Goal: Task Accomplishment & Management: Manage account settings

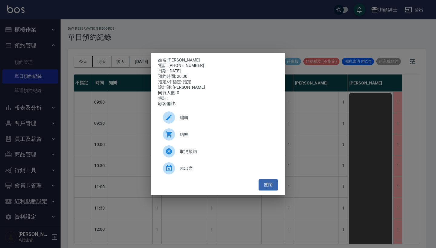
click at [129, 65] on div "姓名: Johnny 電話: [PHONE_NUMBER] 日期: [DATE] 預約時間: 20:30 指定/不指定: 指定 設計師: [PERSON_NA…" at bounding box center [218, 124] width 436 height 248
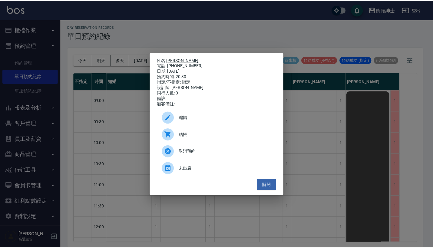
scroll to position [396, 0]
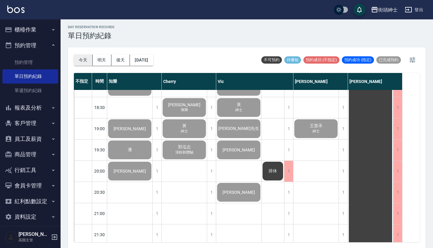
click at [85, 59] on button "今天" at bounding box center [83, 60] width 19 height 11
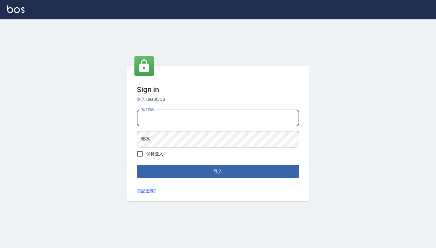
type input "0917500793"
click at [218, 172] on button "登入" at bounding box center [218, 171] width 162 height 13
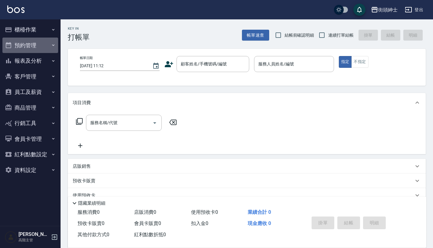
click at [43, 47] on button "預約管理" at bounding box center [30, 46] width 56 height 16
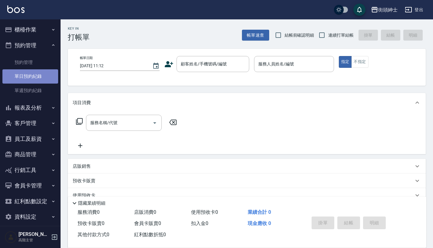
click at [46, 74] on link "單日預約紀錄" at bounding box center [30, 76] width 56 height 14
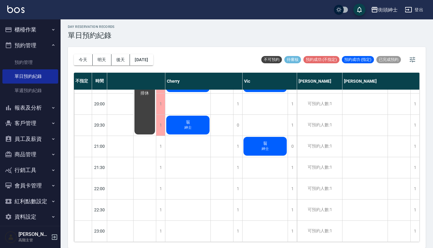
scroll to position [2, 0]
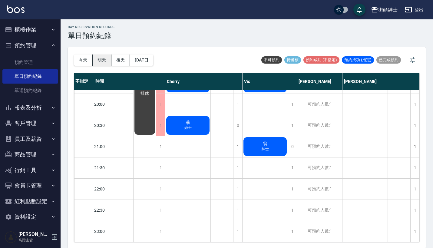
click at [103, 61] on button "明天" at bounding box center [102, 60] width 19 height 11
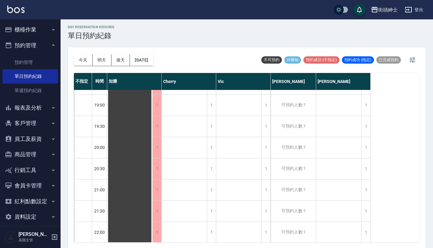
scroll to position [450, 0]
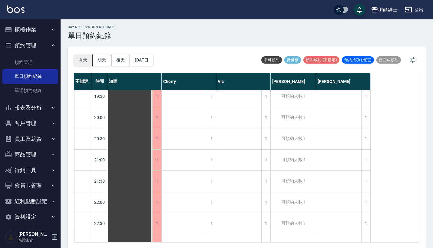
click at [82, 57] on button "今天" at bounding box center [83, 60] width 19 height 11
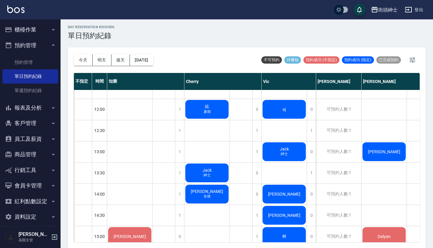
scroll to position [145, 0]
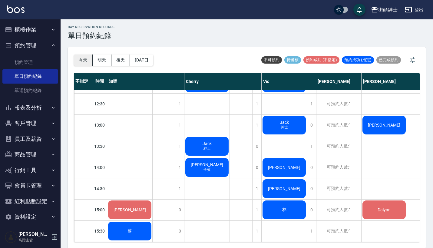
click at [81, 57] on button "今天" at bounding box center [83, 60] width 19 height 11
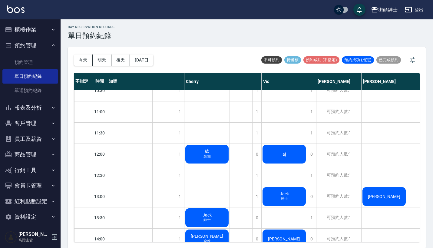
scroll to position [80, 0]
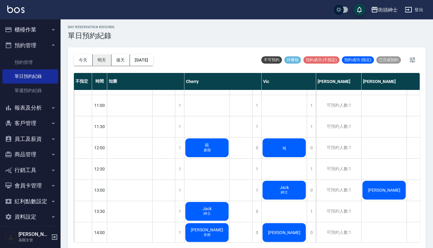
click at [99, 55] on button "明天" at bounding box center [102, 60] width 19 height 11
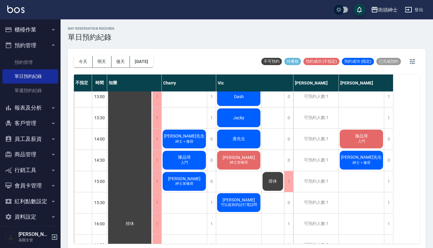
scroll to position [186, 0]
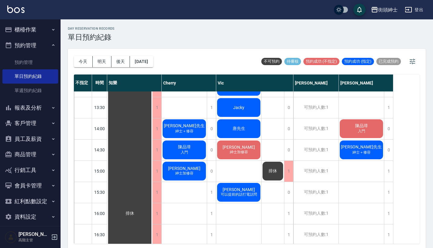
click at [152, 149] on div "陳品璋 入門" at bounding box center [129, 213] width 45 height 615
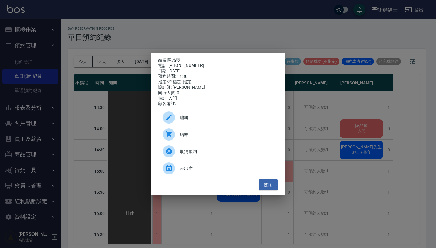
click at [229, 121] on span "編輯" at bounding box center [226, 118] width 93 height 6
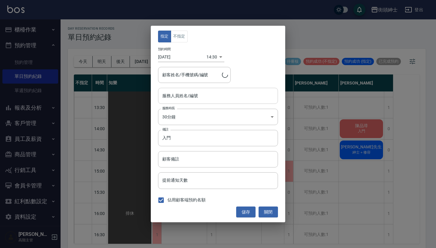
type input "Cherry(無代號)"
type input "陳品璋/0975566006"
click at [207, 103] on div "Cherry(無代號) 服務人員姓名/編號" at bounding box center [218, 96] width 120 height 16
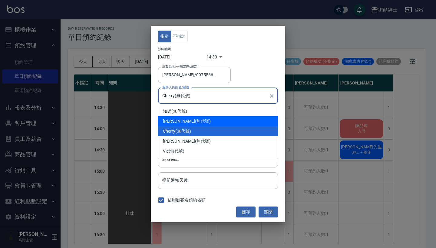
click at [209, 117] on div "戴比 (無代號)" at bounding box center [218, 121] width 120 height 10
type input "戴比(無代號)"
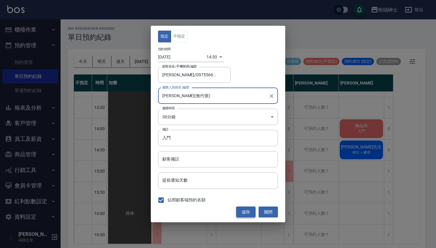
click at [244, 207] on button "儲存" at bounding box center [245, 212] width 19 height 11
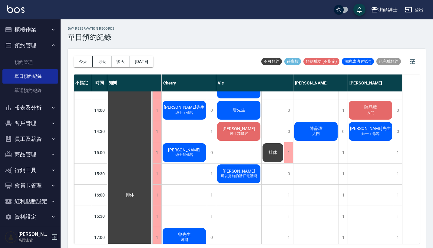
scroll to position [211, 0]
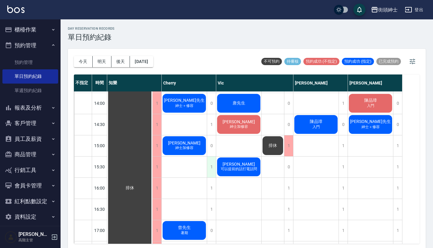
click at [213, 164] on div "1" at bounding box center [211, 167] width 9 height 21
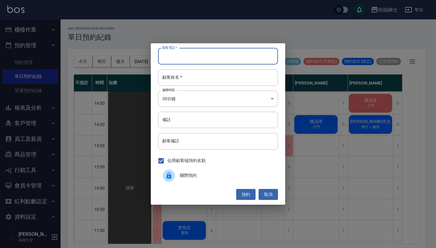
paste input "黃嘉輝 電話：0966393619"
type input "黃嘉輝 電話：0966393619"
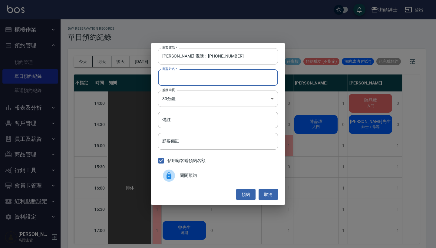
paste input "黃嘉輝 電話：0966393619"
type input "黃嘉輝 電話：0966393619"
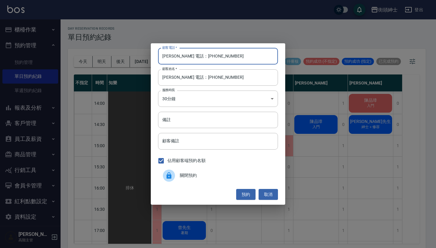
drag, startPoint x: 186, startPoint y: 57, endPoint x: 129, endPoint y: 58, distance: 57.3
click at [132, 57] on div "顧客電話   * 黃嘉輝 電話：0966393619 顧客電話   * 顧客姓名   * 黃嘉輝 電話：0966393619 顧客姓名   * 服務時長 30…" at bounding box center [218, 124] width 436 height 248
type input "0966393619"
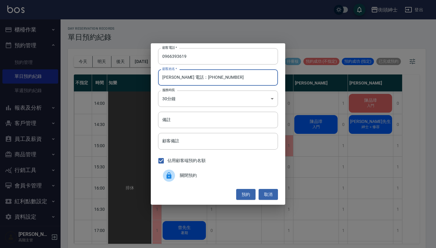
drag, startPoint x: 218, startPoint y: 83, endPoint x: 176, endPoint y: 75, distance: 42.5
click at [176, 75] on input "黃嘉輝 電話：0966393619" at bounding box center [218, 77] width 120 height 16
type input "黃嘉輝"
click at [228, 125] on input "備註" at bounding box center [218, 120] width 120 height 16
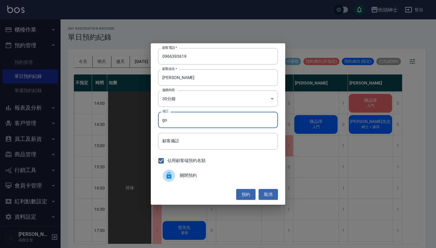
type input "g"
type input "身"
type input "腎"
type input "紳士"
click at [253, 192] on button "預約" at bounding box center [245, 194] width 19 height 11
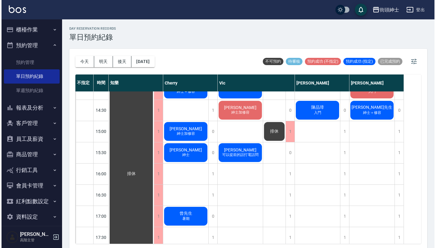
scroll to position [220, 0]
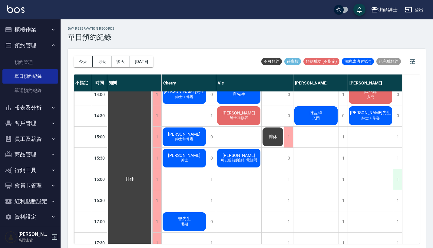
click at [401, 180] on div "1" at bounding box center [397, 179] width 9 height 21
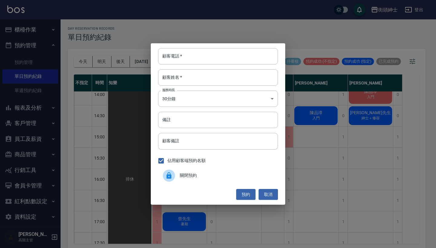
click at [244, 47] on div "顧客電話   * 顧客電話   * 顧客姓名   * 顧客姓名   * 服務時長 30分鐘 1 服務時長 備註 備註 顧客備註 顧客備註 佔用顧客端預約名額 …" at bounding box center [218, 124] width 135 height 162
paste input "黃嘉輝 電話：0966393619"
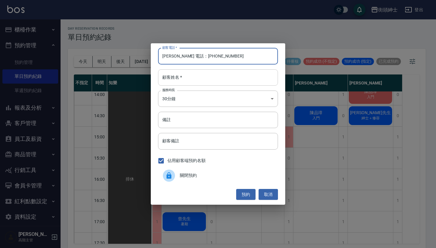
type input "黃嘉輝 電話：0966393619"
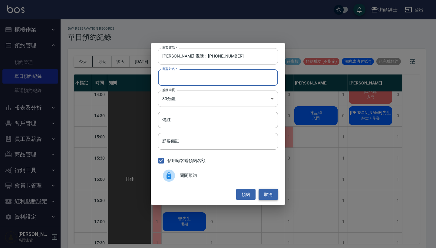
click at [272, 191] on button "取消" at bounding box center [268, 194] width 19 height 11
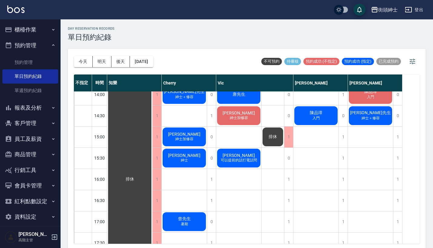
click at [135, 177] on span "陳品璋" at bounding box center [130, 179] width 11 height 5
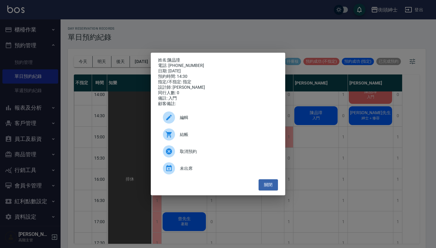
click at [233, 121] on span "編輯" at bounding box center [226, 118] width 93 height 6
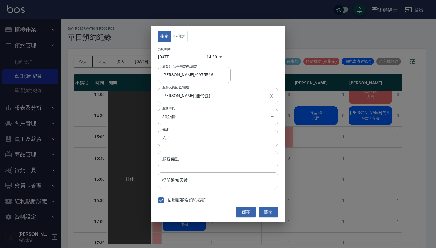
click at [203, 95] on input "戴比(無代號)" at bounding box center [213, 96] width 105 height 11
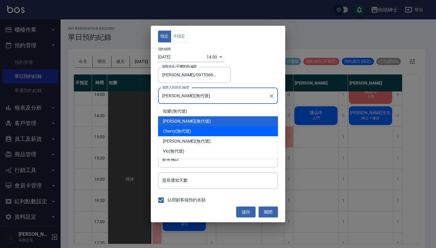
click at [203, 133] on div "Cherry (無代號)" at bounding box center [218, 131] width 120 height 10
type input "Cherry(無代號)"
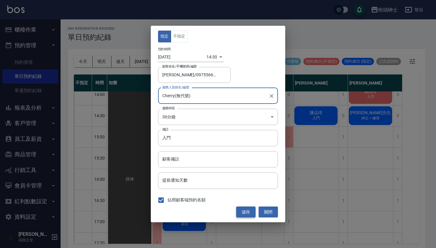
click at [247, 213] on button "儲存" at bounding box center [245, 212] width 19 height 11
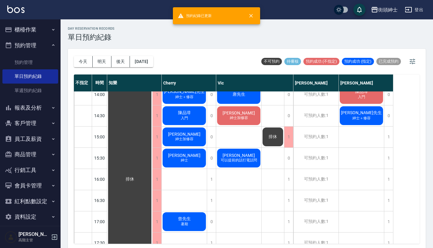
click at [184, 36] on span "紳士" at bounding box center [185, 33] width 10 height 5
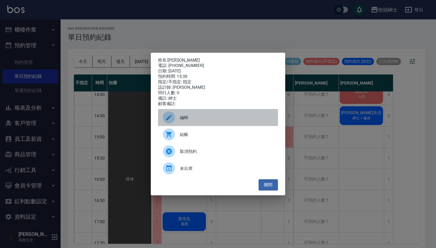
click at [202, 119] on span "編輯" at bounding box center [226, 118] width 93 height 6
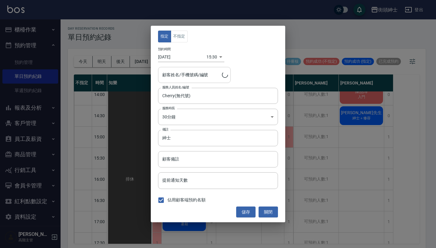
type input "黃嘉輝/0966393619"
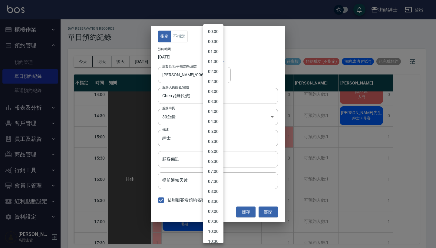
click at [207, 55] on body "街頭紳士 登出 櫃檯作業 打帳單 帳單列表 掛單列表 座位開單 營業儀表板 現金收支登錄 高階收支登錄 材料自購登錄 每日結帳 排班表 現場電腦打卡 掃碼打卡…" at bounding box center [218, 125] width 436 height 250
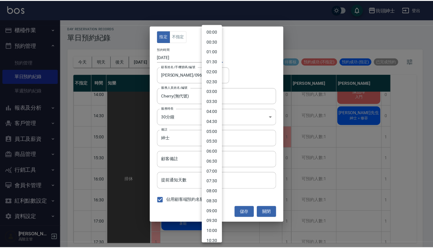
scroll to position [208, 0]
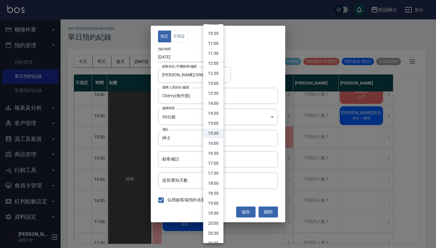
click at [217, 146] on li "16:00" at bounding box center [213, 144] width 20 height 10
type input "1755331200000"
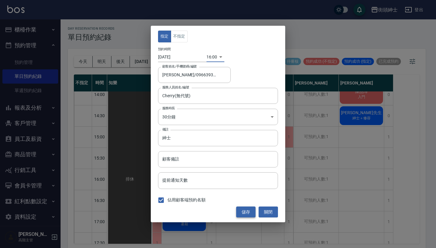
click at [247, 210] on button "儲存" at bounding box center [245, 212] width 19 height 11
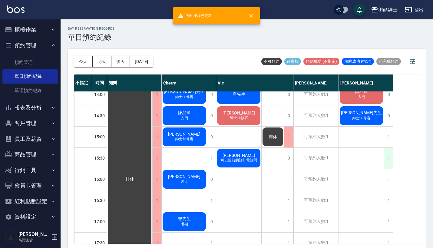
click at [387, 158] on div "1" at bounding box center [388, 158] width 9 height 21
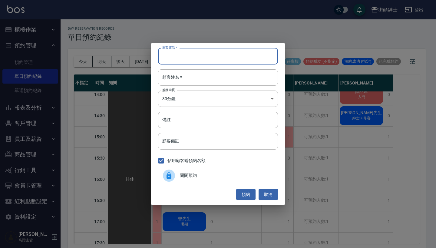
paste input "黃嘉輝 電話：0966393619"
type input "黃嘉輝 電話：0966393619"
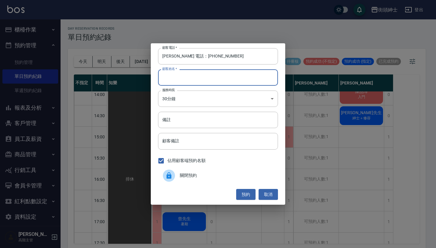
paste input "黃嘉輝 電話：0966393619"
type input "黃嘉輝 電話：0966393619"
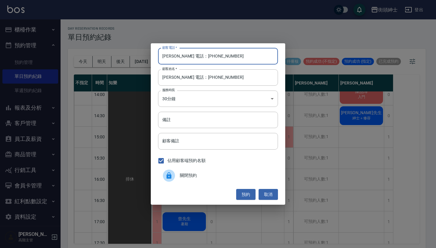
drag, startPoint x: 189, startPoint y: 56, endPoint x: 112, endPoint y: 72, distance: 77.6
click at [123, 66] on div "顧客電話   * 黃嘉輝 電話：0966393619 顧客電話   * 顧客姓名   * 黃嘉輝 電話：0966393619 顧客姓名   * 服務時長 30…" at bounding box center [218, 124] width 436 height 248
click at [179, 64] on input "黃嘉輝 電話：0966393619" at bounding box center [218, 56] width 120 height 16
drag, startPoint x: 189, startPoint y: 58, endPoint x: 131, endPoint y: 58, distance: 57.6
click at [131, 58] on div "顧客電話   * 黃嘉輝 電話：0966393619 顧客電話   * 顧客姓名   * 黃嘉輝 電話：0966393619 顧客姓名   * 服務時長 30…" at bounding box center [218, 124] width 436 height 248
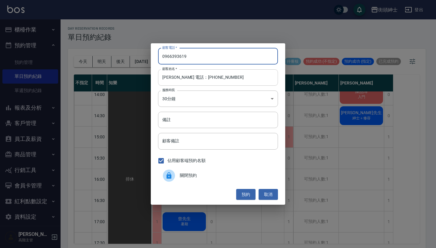
type input "0966393619"
click at [212, 76] on input "黃嘉輝 電話：0966393619" at bounding box center [218, 77] width 120 height 16
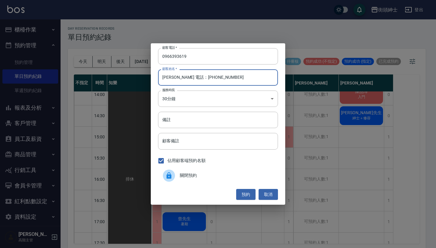
drag, startPoint x: 213, startPoint y: 76, endPoint x: 174, endPoint y: 76, distance: 38.5
click at [174, 76] on input "黃嘉輝 電話：0966393619" at bounding box center [218, 77] width 120 height 16
type input "黃嘉輝"
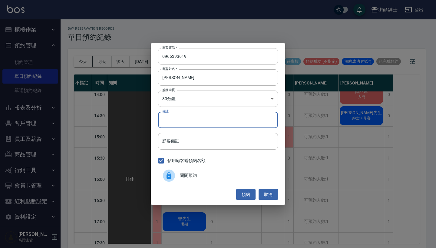
click at [205, 116] on input "備註" at bounding box center [218, 120] width 120 height 16
type input "紳士"
click at [247, 195] on button "預約" at bounding box center [245, 194] width 19 height 11
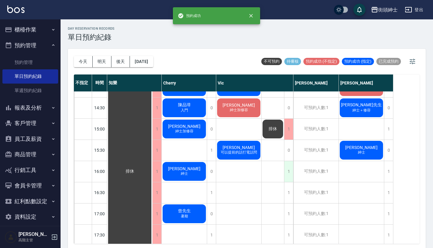
scroll to position [220, 0]
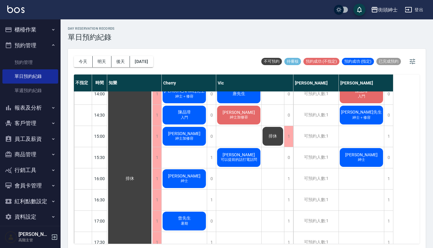
click at [152, 158] on div "黃嘉輝 紳士" at bounding box center [129, 178] width 45 height 615
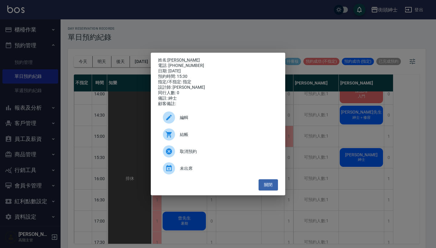
click at [219, 125] on div "編輯" at bounding box center [218, 117] width 120 height 17
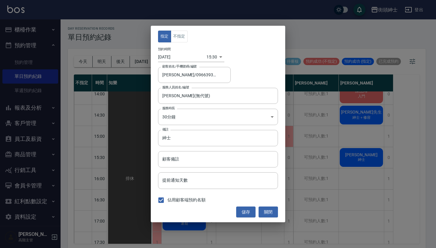
click at [175, 30] on div "指定 不指定 預約時間 2025/08/16 15:30 1755329400000 顧客姓名/手機號碼/編號 黃嘉輝/0966393619 顧客姓名/手機號…" at bounding box center [218, 124] width 135 height 197
click at [179, 36] on button "不指定" at bounding box center [179, 37] width 17 height 12
click at [245, 208] on button "儲存" at bounding box center [245, 212] width 19 height 11
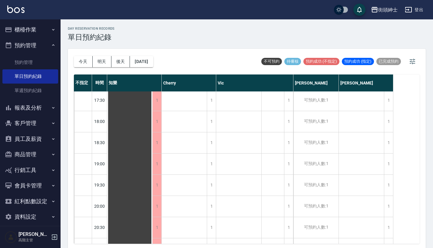
scroll to position [370, 0]
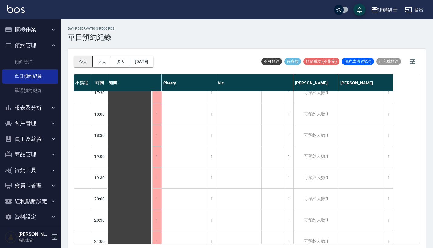
click at [78, 62] on button "今天" at bounding box center [83, 61] width 19 height 11
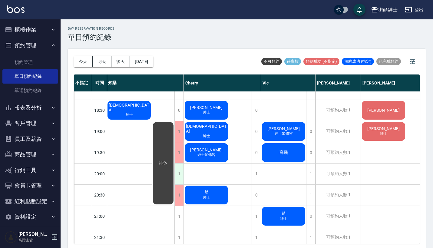
scroll to position [400, 1]
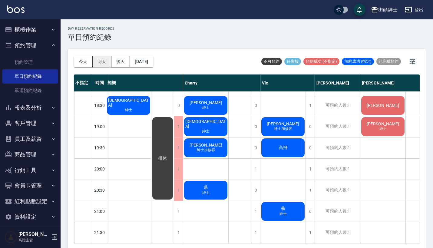
click at [100, 61] on button "明天" at bounding box center [102, 61] width 19 height 11
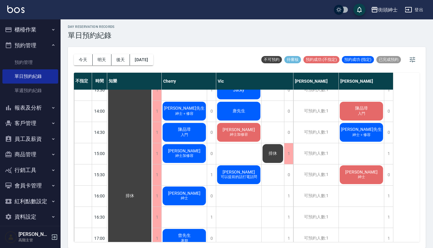
scroll to position [2, 0]
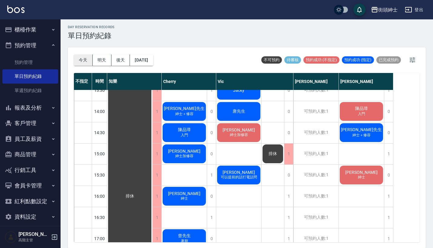
click at [80, 62] on button "今天" at bounding box center [83, 60] width 19 height 11
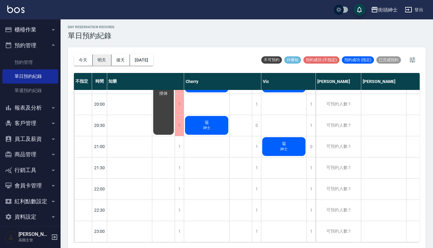
scroll to position [468, 0]
click at [106, 56] on button "明天" at bounding box center [102, 60] width 19 height 11
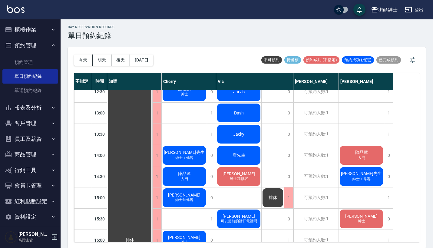
scroll to position [132, 0]
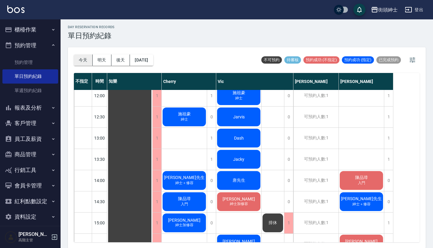
click at [81, 61] on button "今天" at bounding box center [83, 60] width 19 height 11
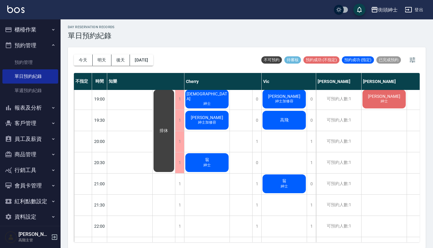
scroll to position [427, 0]
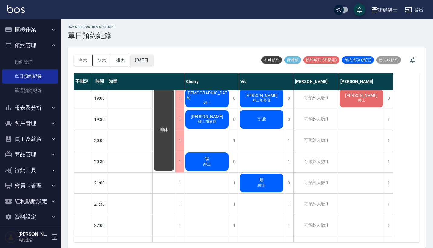
click at [148, 59] on button "[DATE]" at bounding box center [141, 60] width 23 height 11
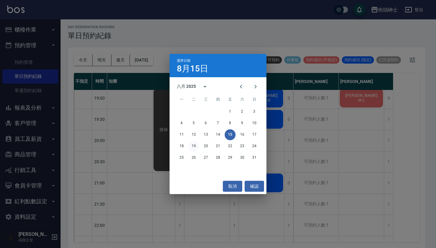
click at [195, 146] on button "19" at bounding box center [194, 146] width 11 height 11
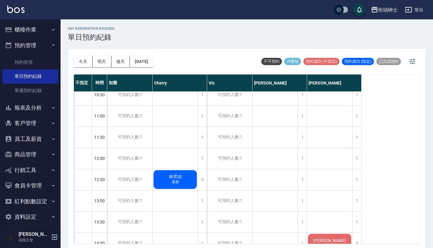
scroll to position [72, 0]
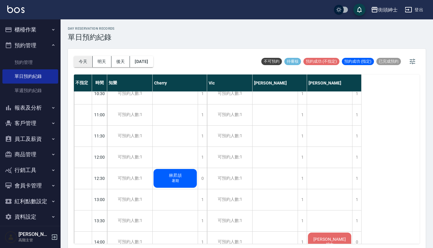
click at [84, 62] on button "今天" at bounding box center [83, 61] width 19 height 11
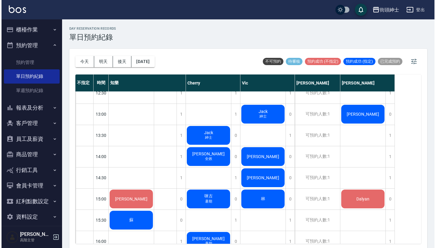
scroll to position [163, 0]
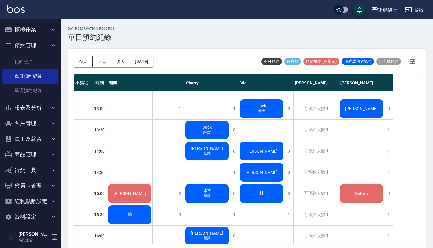
click at [131, 69] on span "全效" at bounding box center [130, 69] width 2 height 0
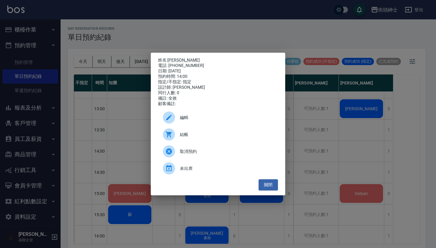
click at [228, 120] on span "編輯" at bounding box center [226, 118] width 93 height 6
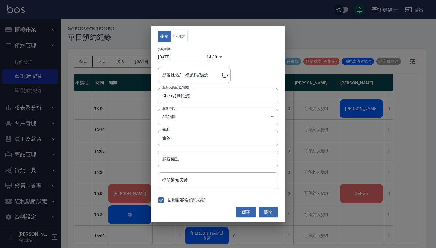
type input "Jason/0987455615"
click at [209, 54] on body "街頭紳士 登出 櫃檯作業 打帳單 帳單列表 掛單列表 座位開單 營業儀表板 現金收支登錄 高階收支登錄 材料自購登錄 每日結帳 排班表 現場電腦打卡 掃碼打卡…" at bounding box center [218, 125] width 436 height 250
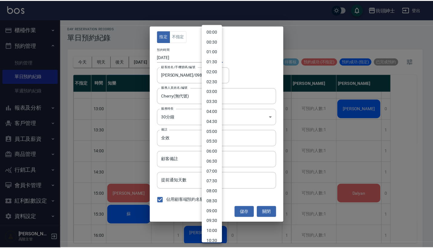
scroll to position [178, 0]
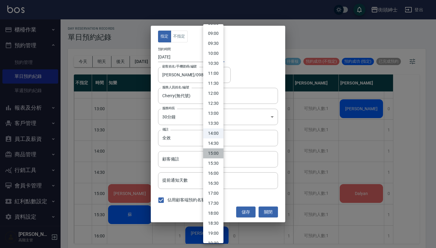
click at [214, 150] on li "15:00" at bounding box center [213, 154] width 20 height 10
type input "1755241200000"
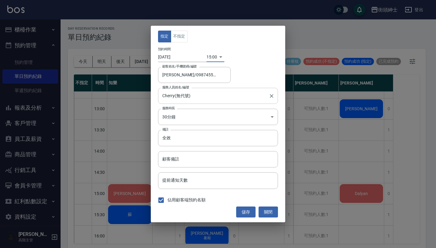
click at [207, 96] on input "Cherry(無代號)" at bounding box center [213, 96] width 105 height 11
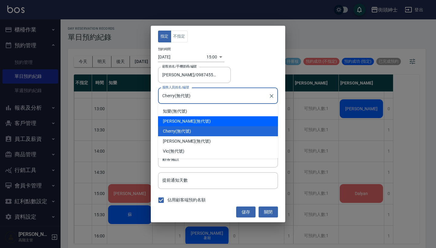
click at [205, 125] on div "戴比 (無代號)" at bounding box center [218, 121] width 120 height 10
type input "戴比(無代號)"
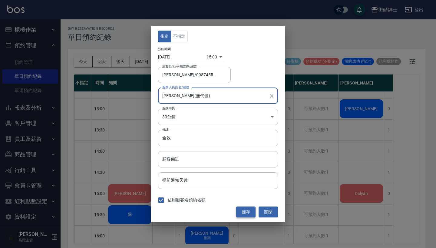
click at [249, 215] on button "儲存" at bounding box center [245, 212] width 19 height 11
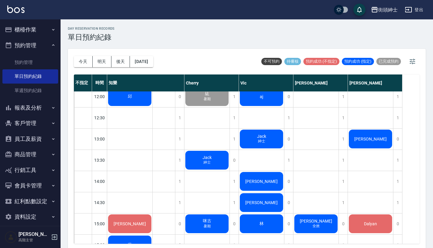
scroll to position [133, 0]
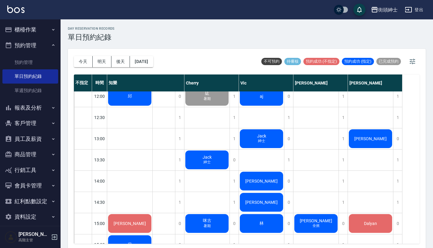
click at [152, 107] on div "Jack 紳士" at bounding box center [129, 96] width 45 height 21
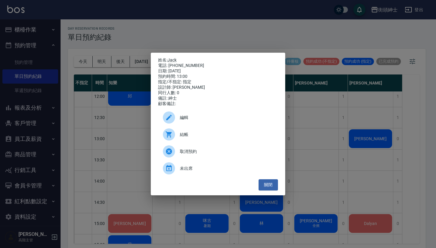
click at [365, 143] on div "姓名: Jack 電話: 0966962566 日期: 2025/08/15 預約時間: 13:00 指定/不指定: 指定 設計師: Vic 同行人數: 0 …" at bounding box center [218, 124] width 436 height 248
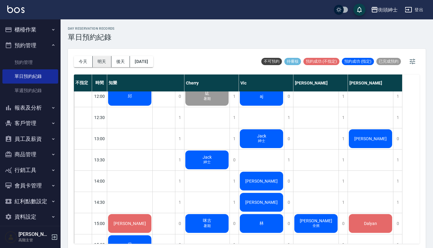
click at [101, 59] on button "明天" at bounding box center [102, 61] width 19 height 11
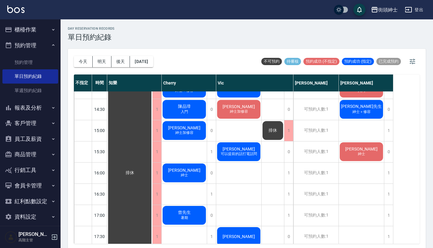
scroll to position [226, 0]
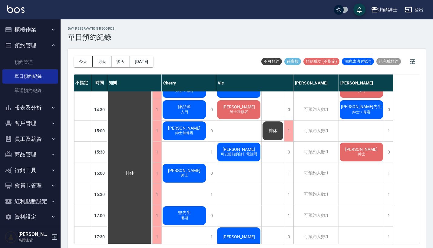
click at [43, 44] on button "預約管理" at bounding box center [30, 46] width 56 height 16
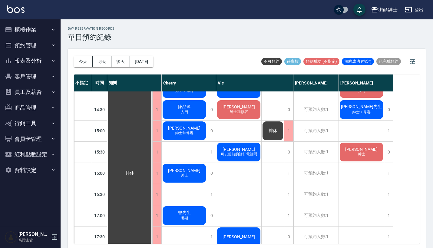
click at [43, 44] on button "預約管理" at bounding box center [30, 46] width 56 height 16
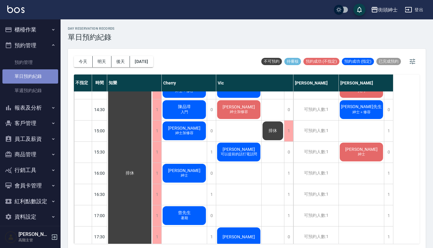
click at [43, 80] on link "單日預約紀錄" at bounding box center [30, 76] width 56 height 14
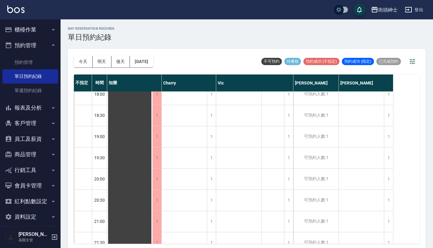
scroll to position [450, 0]
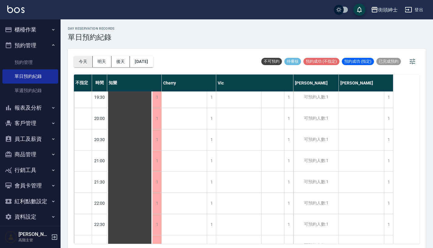
click at [87, 60] on button "今天" at bounding box center [83, 61] width 19 height 11
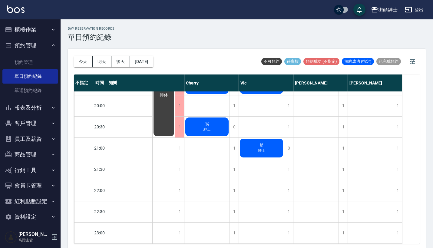
scroll to position [468, 0]
click at [84, 57] on button "今天" at bounding box center [83, 61] width 19 height 11
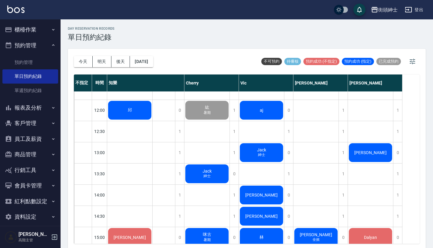
scroll to position [126, 0]
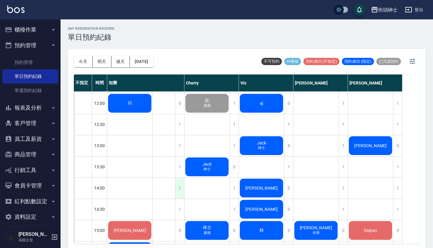
click at [179, 185] on div "1" at bounding box center [179, 188] width 9 height 21
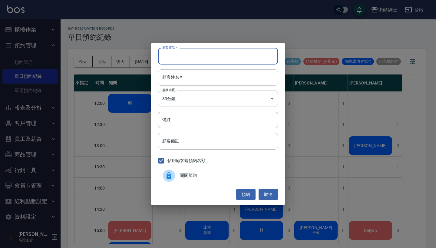
paste input "李昀儒 電話：0922561657"
type input "李昀儒 電話：0922561657"
paste input "李昀儒 電話：0922561657"
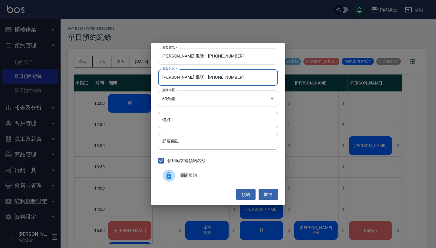
type input "李昀儒 電話：0922561657"
drag, startPoint x: 176, startPoint y: 55, endPoint x: 134, endPoint y: 49, distance: 42.8
click at [134, 49] on div "顧客電話   * 李昀儒 電話：0922561657 顧客電話   * 顧客姓名   * 李昀儒 電話：0922561657 顧客姓名   * 服務時長 30…" at bounding box center [218, 124] width 436 height 248
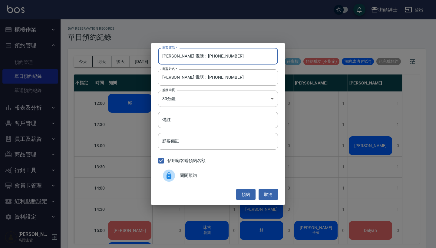
click at [181, 52] on input "李昀儒 電話：0922561657" at bounding box center [218, 56] width 120 height 16
drag, startPoint x: 190, startPoint y: 58, endPoint x: 126, endPoint y: 58, distance: 64.0
click at [126, 58] on div "顧客電話   * 李昀儒 電話：0922561657 顧客電話   * 顧客姓名   * 李昀儒 電話：0922561657 顧客姓名   * 服務時長 30…" at bounding box center [218, 124] width 436 height 248
type input "0922561657"
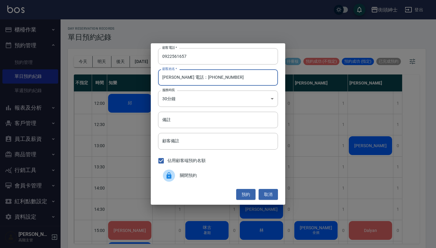
drag, startPoint x: 225, startPoint y: 75, endPoint x: 174, endPoint y: 75, distance: 51.2
click at [174, 75] on input "李昀儒 電話：0922561657" at bounding box center [218, 77] width 120 height 16
drag, startPoint x: 175, startPoint y: 77, endPoint x: 245, endPoint y: 77, distance: 70.6
click at [245, 77] on input "李昀儒 電話：0922561657" at bounding box center [218, 77] width 120 height 16
type input "[PERSON_NAME]"
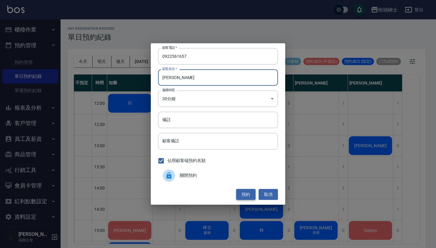
click at [249, 196] on button "預約" at bounding box center [245, 194] width 19 height 11
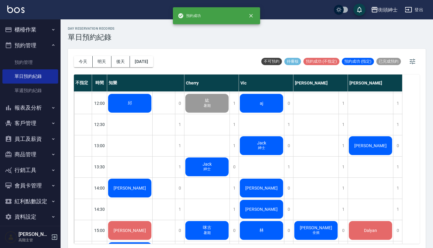
click at [133, 106] on span "[PERSON_NAME]" at bounding box center [130, 103] width 7 height 5
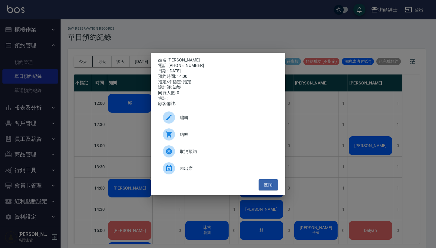
click at [194, 118] on span "編輯" at bounding box center [226, 118] width 93 height 6
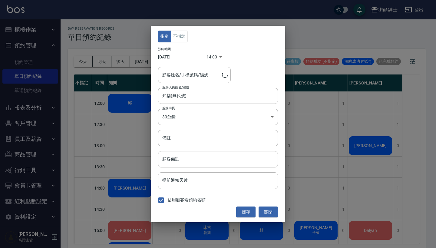
type input "李昀儒/0922561657"
click at [182, 40] on button "不指定" at bounding box center [179, 37] width 17 height 12
click at [250, 209] on button "儲存" at bounding box center [245, 212] width 19 height 11
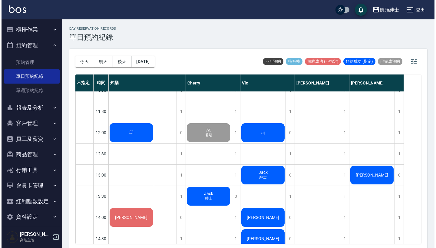
scroll to position [96, 0]
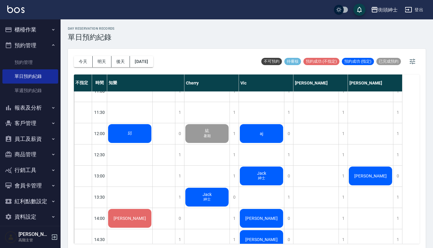
click at [152, 138] on div "aj" at bounding box center [129, 133] width 45 height 21
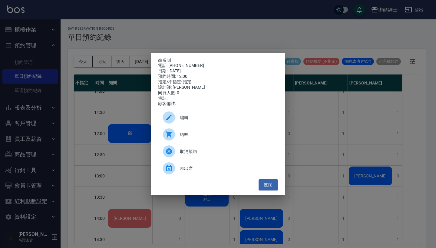
click at [212, 135] on span "結帳" at bounding box center [226, 135] width 93 height 6
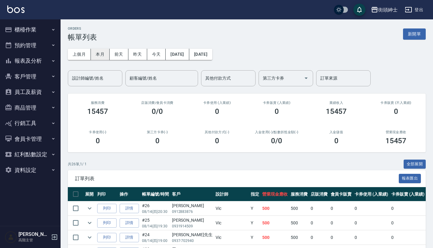
click at [103, 52] on button "本月" at bounding box center [100, 54] width 19 height 11
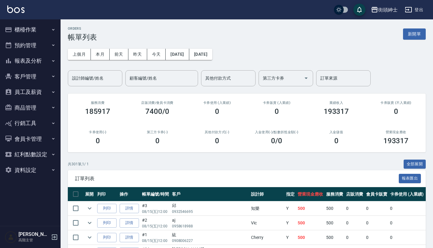
click at [43, 46] on button "預約管理" at bounding box center [30, 46] width 56 height 16
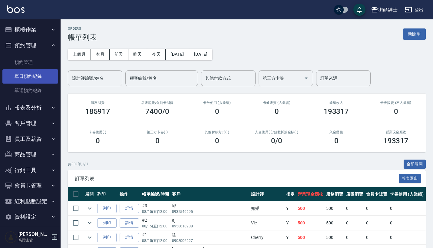
click at [33, 74] on link "單日預約紀錄" at bounding box center [30, 76] width 56 height 14
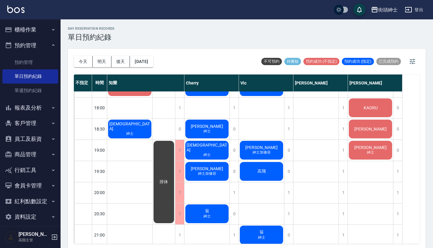
scroll to position [358, 0]
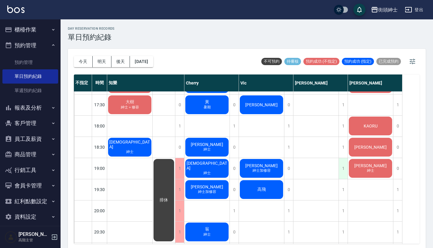
click at [343, 167] on div "1" at bounding box center [343, 168] width 9 height 21
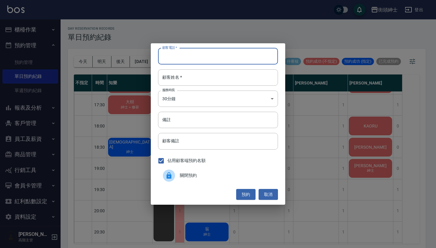
paste input "Ron Telephone: 0928885115"
type input "Ron Telephone: 0928885115"
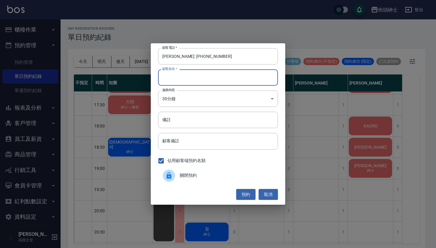
paste input "Ron Telephone: 0928885115"
type input "Ron Telephone: 0928885115"
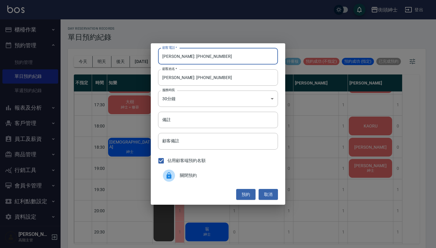
drag, startPoint x: 193, startPoint y: 55, endPoint x: 119, endPoint y: 65, distance: 74.7
click at [130, 60] on div "顧客電話   * Ron Telephone: 0928885115 顧客電話   * 顧客姓名   * Ron Telephone: 0928885115 …" at bounding box center [218, 124] width 436 height 248
click at [199, 65] on div "顧客電話   * Ron Telephone: 0928885115 顧客電話   * 顧客姓名   * Ron Telephone: 0928885115 …" at bounding box center [218, 124] width 135 height 162
drag, startPoint x: 192, startPoint y: 57, endPoint x: 151, endPoint y: 55, distance: 40.7
click at [151, 55] on div "顧客電話   * Ron Telephone: 0928885115 顧客電話   * 顧客姓名   * Ron Telephone: 0928885115 …" at bounding box center [218, 124] width 135 height 162
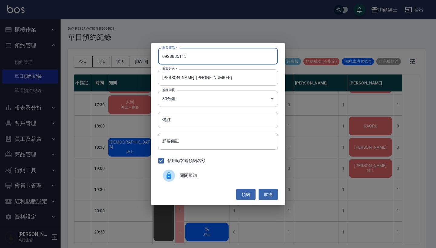
type input "0928885115"
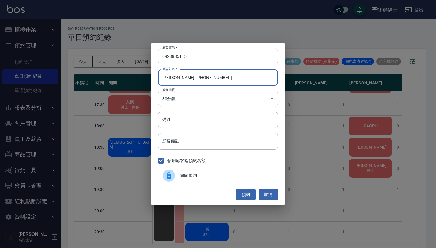
drag, startPoint x: 235, startPoint y: 77, endPoint x: 170, endPoint y: 77, distance: 64.9
click at [170, 77] on input "Ron Telephone: 0928885115" at bounding box center [218, 77] width 120 height 16
type input "[PERSON_NAME]"
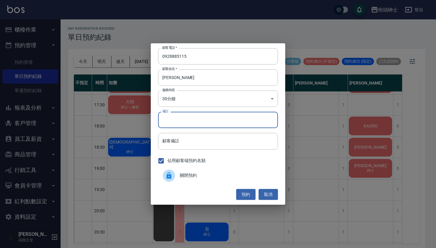
click at [171, 122] on input "備註" at bounding box center [218, 120] width 120 height 16
type input "g"
type input "紳士"
click at [250, 191] on button "預約" at bounding box center [245, 194] width 19 height 11
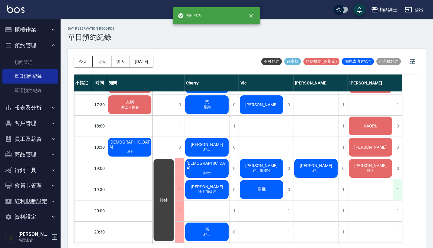
click at [397, 191] on div "1" at bounding box center [397, 189] width 9 height 21
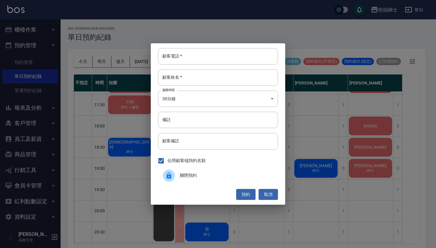
click at [323, 158] on div "顧客電話   * 顧客電話   * 顧客姓名   * 顧客姓名   * 服務時長 30分鐘 1 服務時長 備註 備註 顧客備註 顧客備註 佔用顧客端預約名額 …" at bounding box center [218, 124] width 436 height 248
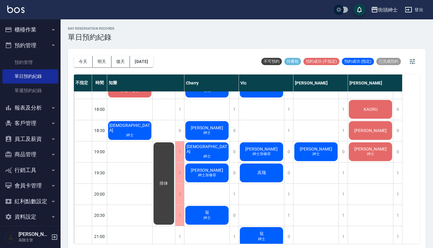
scroll to position [375, 0]
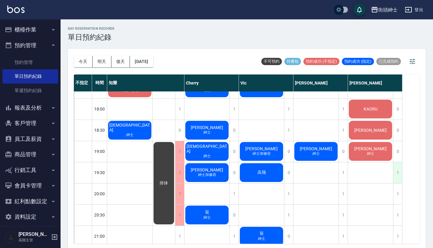
click at [399, 177] on div "1" at bounding box center [397, 172] width 9 height 21
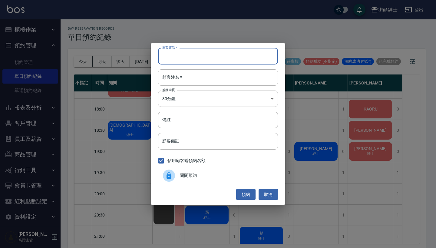
paste input "Ron Telephone: 0928885115"
type input "Ron Telephone: 0928885115"
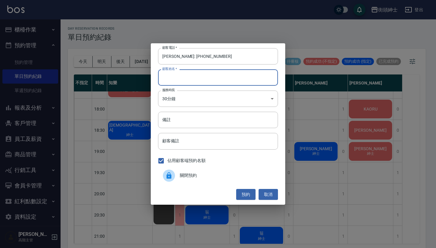
paste input "Ron Telephone: 0928885115"
type input "Ron Telephone: 0928885115"
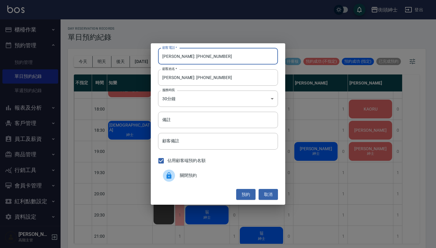
drag, startPoint x: 192, startPoint y: 55, endPoint x: 100, endPoint y: 58, distance: 92.5
click at [104, 58] on div "顧客電話   * Ron Telephone: 0928885115 顧客電話   * 顧客姓名   * Ron Telephone: 0928885115 …" at bounding box center [218, 124] width 436 height 248
type input "0928885115"
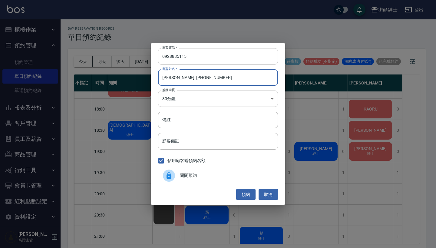
drag, startPoint x: 225, startPoint y: 82, endPoint x: 170, endPoint y: 78, distance: 55.0
click at [170, 78] on input "Ron Telephone: 0928885115" at bounding box center [218, 77] width 120 height 16
type input "[PERSON_NAME]"
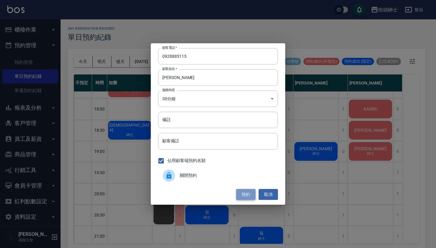
click at [250, 194] on button "預約" at bounding box center [245, 194] width 19 height 11
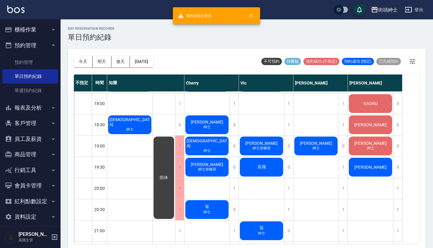
scroll to position [383, 0]
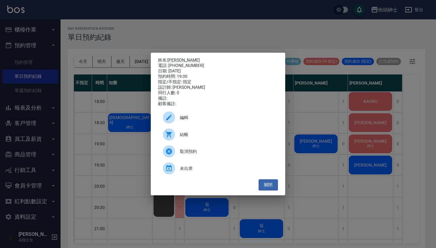
click at [352, 185] on div "姓名: Ron 電話: 0928885115 日期: 2025/08/15 預約時間: 19:30 指定/不指定: 指定 設計師: eric 同行人數: 0 …" at bounding box center [218, 124] width 436 height 248
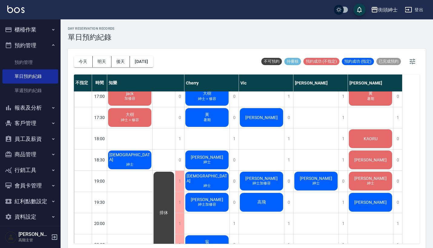
scroll to position [342, 0]
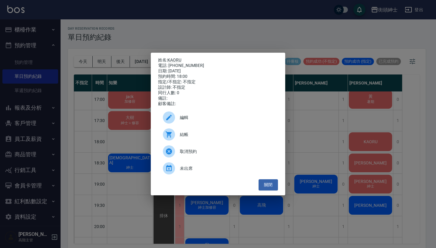
click at [221, 119] on span "編輯" at bounding box center [226, 118] width 93 height 6
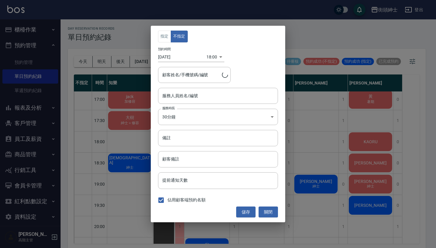
type input "KAORU/0958441829"
click at [201, 101] on input "eric(無代號)" at bounding box center [213, 96] width 105 height 11
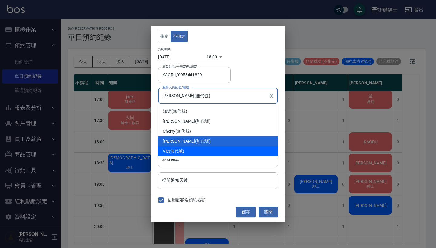
click at [202, 151] on div "Vic (無代號)" at bounding box center [218, 151] width 120 height 10
type input "Vic(無代號)"
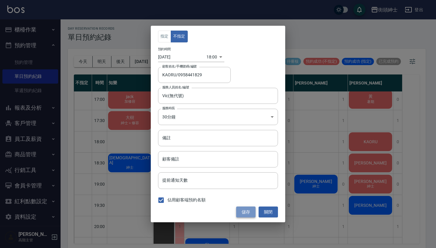
click at [249, 214] on button "儲存" at bounding box center [245, 212] width 19 height 11
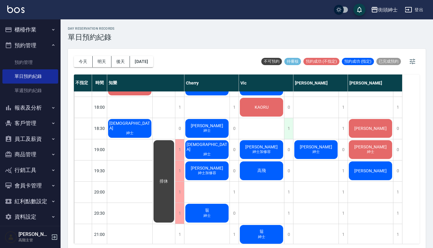
scroll to position [323, 0]
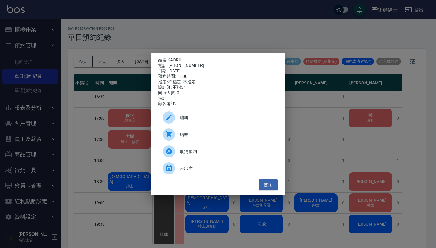
click at [211, 121] on span "編輯" at bounding box center [226, 118] width 93 height 6
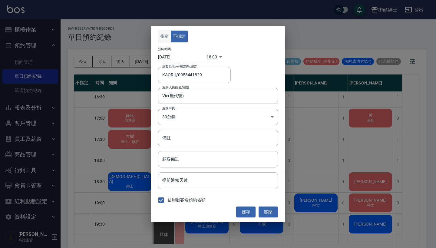
click at [163, 38] on button "指定" at bounding box center [164, 37] width 13 height 12
click at [271, 212] on button "關閉" at bounding box center [268, 212] width 19 height 11
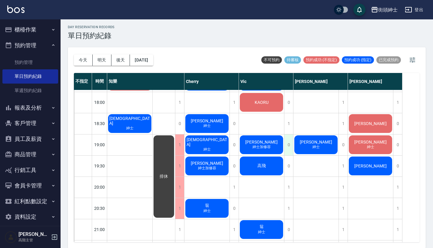
scroll to position [379, 0]
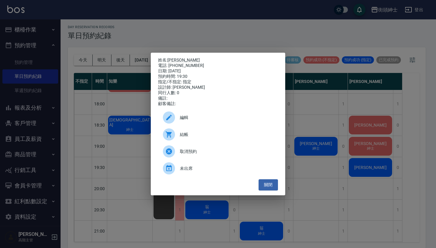
click at [243, 119] on span "編輯" at bounding box center [226, 118] width 93 height 6
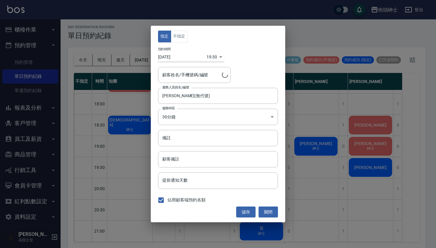
type input "Ron/0928885115"
click at [179, 38] on button "不指定" at bounding box center [179, 37] width 17 height 12
click at [242, 209] on button "儲存" at bounding box center [245, 212] width 19 height 11
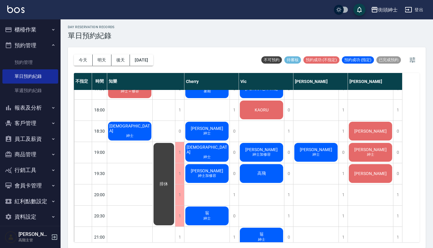
scroll to position [380, 0]
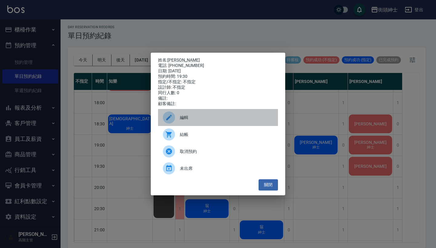
click at [243, 115] on div "編輯" at bounding box center [218, 117] width 120 height 17
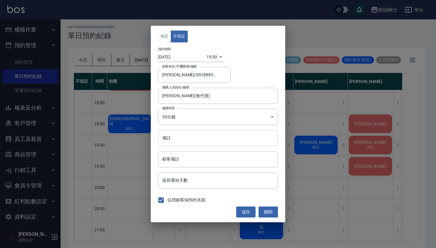
click at [199, 141] on input "備註" at bounding box center [218, 138] width 120 height 16
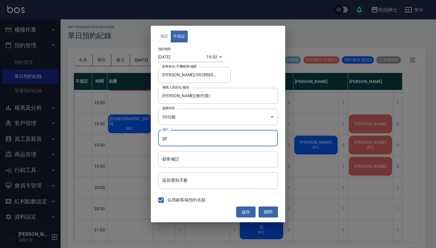
type input "g"
type input "紳士"
click at [248, 209] on button "儲存" at bounding box center [245, 212] width 19 height 11
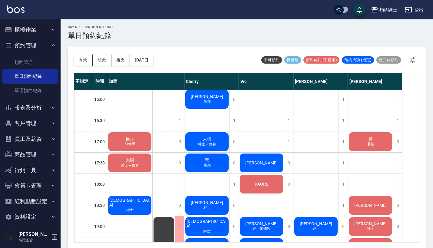
scroll to position [433, 0]
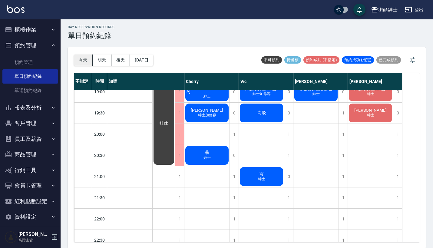
click at [82, 59] on button "今天" at bounding box center [83, 60] width 19 height 11
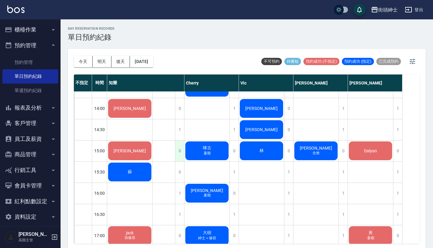
scroll to position [198, 0]
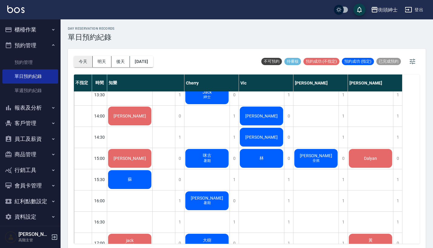
click at [85, 64] on button "今天" at bounding box center [83, 61] width 19 height 11
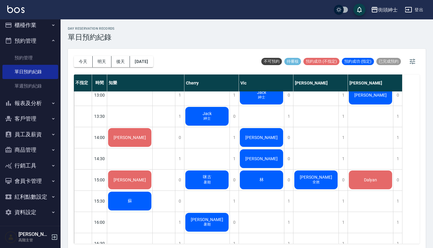
scroll to position [4, 0]
click at [40, 205] on button "資料設定" at bounding box center [30, 213] width 56 height 16
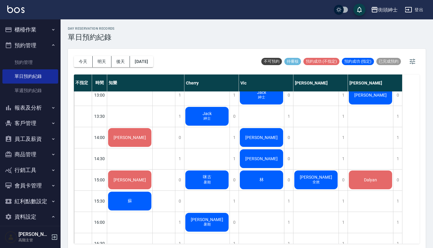
scroll to position [0, 0]
click at [46, 67] on link "預約管理" at bounding box center [30, 62] width 56 height 14
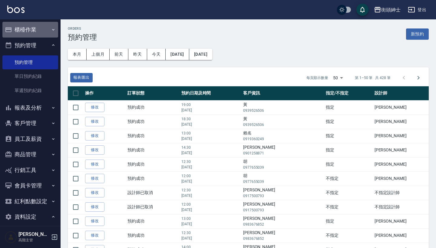
click at [45, 30] on button "櫃檯作業" at bounding box center [30, 30] width 56 height 16
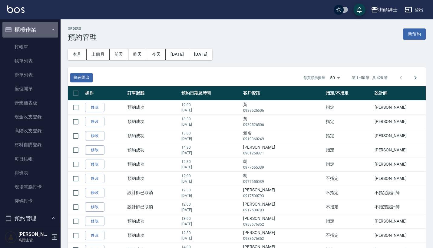
click at [45, 30] on button "櫃檯作業" at bounding box center [30, 30] width 56 height 16
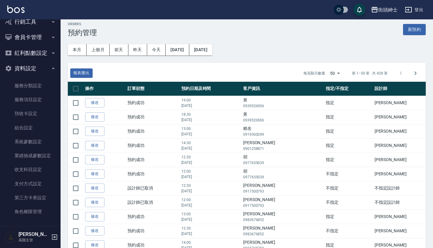
scroll to position [5, 0]
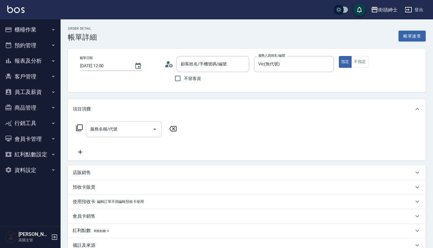
type input "aj/0958618988/null"
click at [137, 131] on input "服務名稱/代號" at bounding box center [119, 129] width 61 height 11
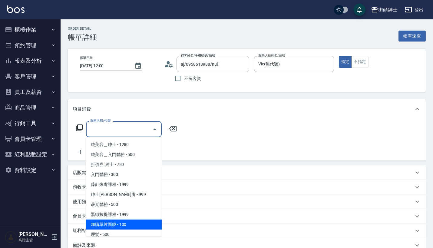
click at [139, 229] on span "加購單片面膜 - 100" at bounding box center [124, 225] width 76 height 10
type input "加購單片面膜"
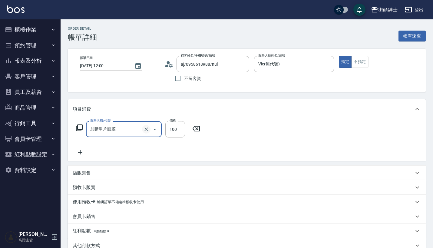
click at [145, 126] on button "Clear" at bounding box center [146, 129] width 8 height 8
click at [154, 128] on icon "Open" at bounding box center [154, 129] width 7 height 7
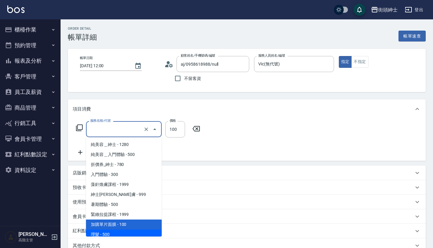
click at [134, 236] on span "理髮 - 500" at bounding box center [124, 235] width 76 height 10
type input "理髮(A02)"
type input "500"
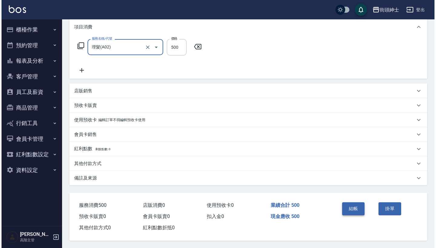
scroll to position [85, 0]
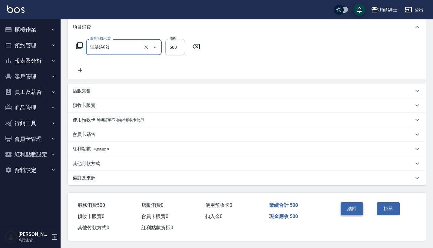
click at [341, 204] on button "結帳" at bounding box center [352, 208] width 23 height 13
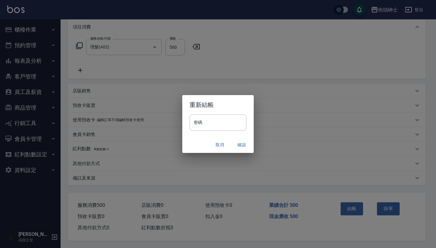
click at [241, 142] on button "確認" at bounding box center [241, 144] width 19 height 11
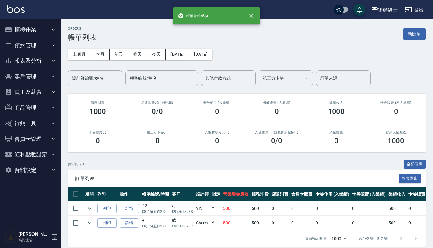
click at [29, 45] on button "預約管理" at bounding box center [30, 46] width 56 height 16
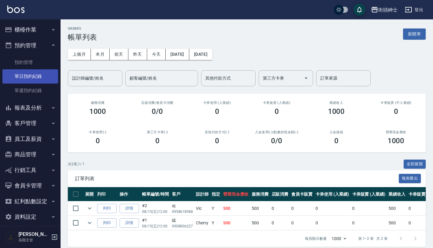
click at [31, 70] on link "單日預約紀錄" at bounding box center [30, 76] width 56 height 14
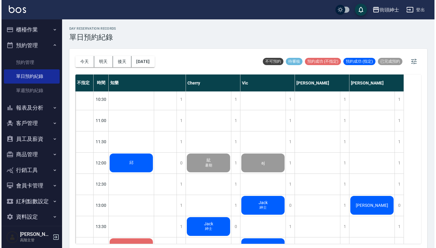
scroll to position [89, 0]
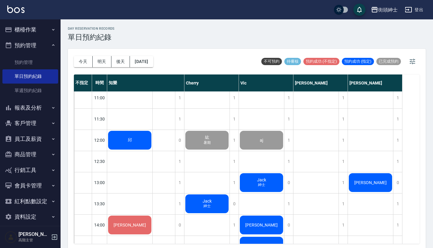
click at [126, 136] on div "邱" at bounding box center [129, 140] width 45 height 21
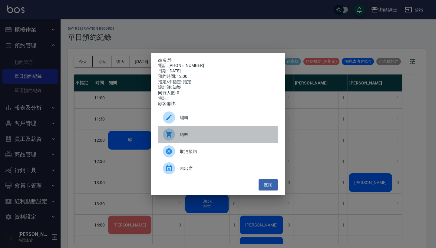
click at [175, 140] on div at bounding box center [171, 135] width 17 height 12
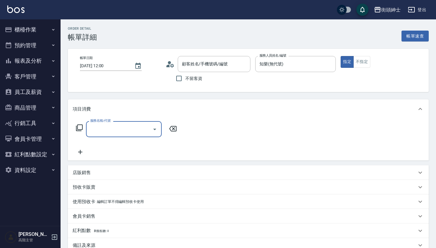
type input "邱/0932546695/null"
click at [134, 128] on input "服務名稱/代號" at bounding box center [119, 129] width 61 height 11
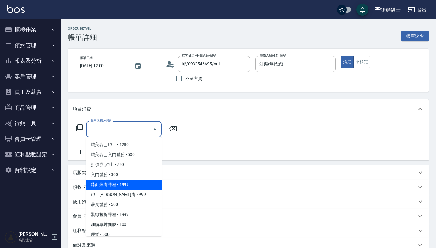
scroll to position [24, 0]
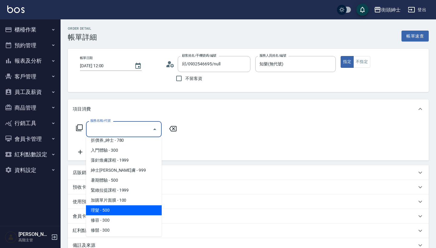
click at [132, 209] on span "理髮 - 500" at bounding box center [124, 211] width 76 height 10
type input "理髮(A02)"
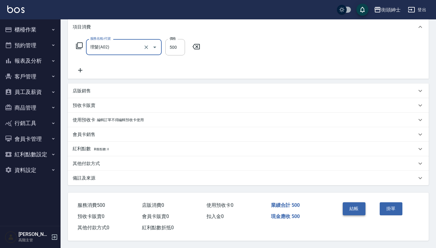
scroll to position [85, 0]
click at [356, 208] on button "結帳" at bounding box center [354, 208] width 23 height 13
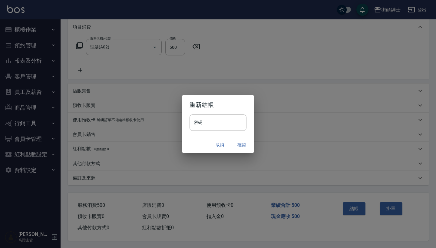
click at [238, 145] on button "確認" at bounding box center [241, 144] width 19 height 11
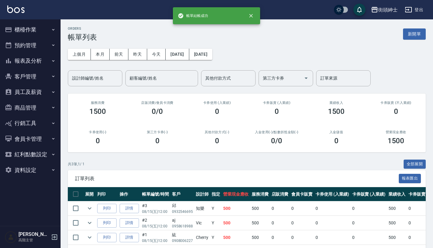
click at [50, 46] on button "預約管理" at bounding box center [30, 46] width 56 height 16
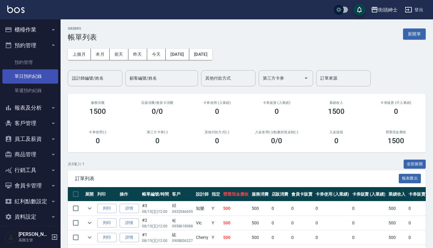
click at [47, 75] on link "單日預約紀錄" at bounding box center [30, 76] width 56 height 14
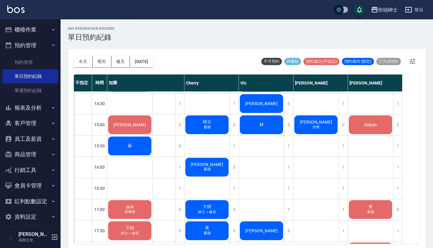
scroll to position [233, 0]
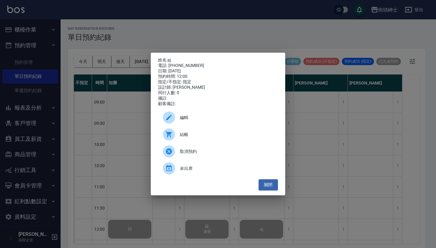
click at [149, 57] on div "姓名: aj 電話: [PHONE_NUMBER] 日期: [DATE] 預約時間: 12:00 指定/不指定: 指定 設計師: [PERSON_NAME] …" at bounding box center [218, 124] width 436 height 248
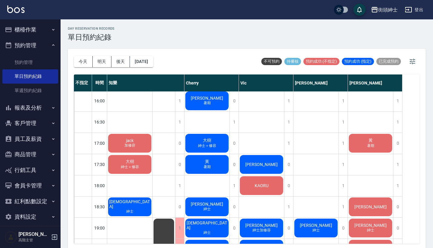
scroll to position [299, 0]
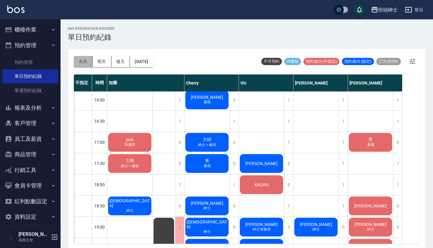
click at [83, 59] on button "今天" at bounding box center [83, 61] width 19 height 11
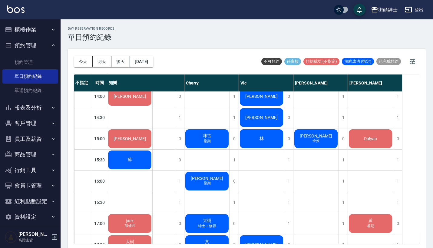
scroll to position [212, 0]
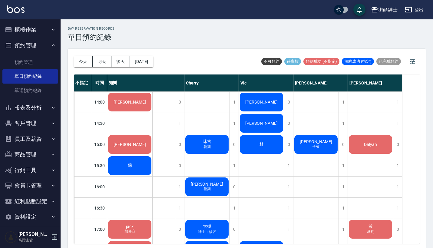
click at [152, 28] on div "[PERSON_NAME]" at bounding box center [129, 17] width 45 height 21
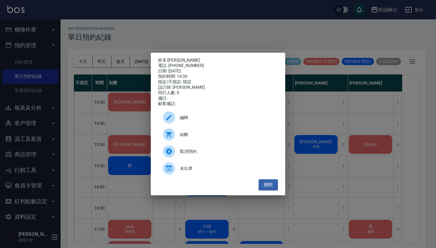
click at [271, 38] on div "姓名: [PERSON_NAME]先生 電話: [PHONE_NUMBER] 日期: [DATE] 預約時間: 14:30 指定/不指定: 指定 設計師: […" at bounding box center [218, 124] width 436 height 248
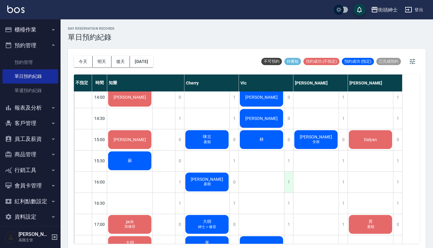
scroll to position [210, 0]
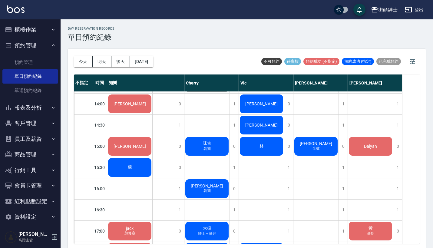
click at [152, 29] on div "陳先生" at bounding box center [129, 19] width 45 height 21
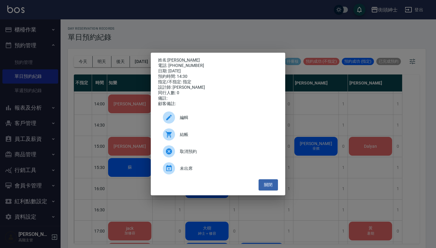
click at [207, 155] on span "取消預約" at bounding box center [226, 152] width 93 height 6
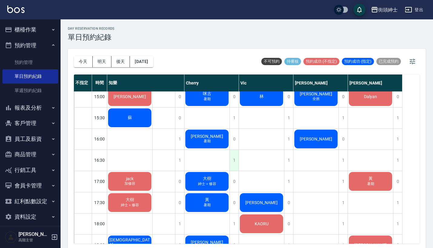
scroll to position [260, 0]
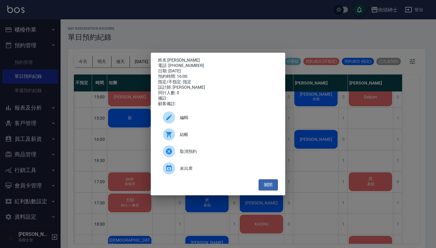
click at [214, 116] on div "編輯" at bounding box center [218, 117] width 120 height 17
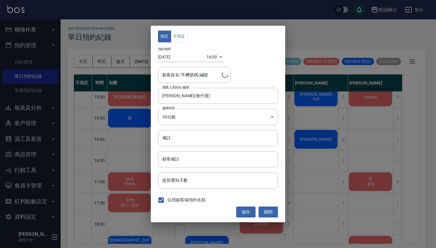
type input "哈利/0909363199"
click at [199, 136] on input "備註" at bounding box center [218, 138] width 120 height 16
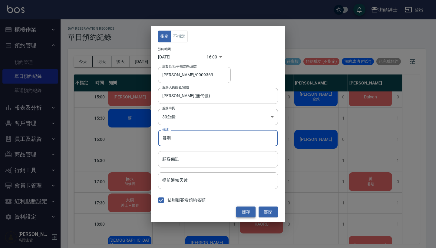
type input "暑期"
click at [243, 210] on button "儲存" at bounding box center [245, 212] width 19 height 11
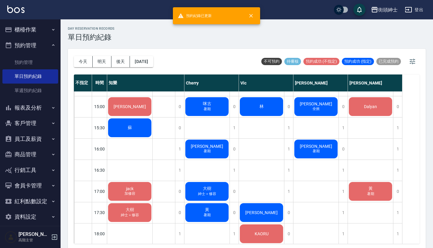
scroll to position [231, 0]
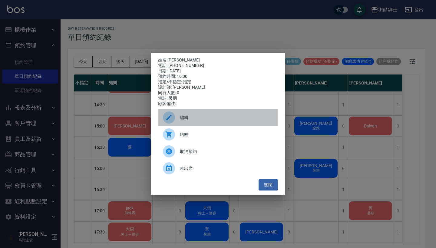
click at [202, 121] on span "編輯" at bounding box center [226, 118] width 93 height 6
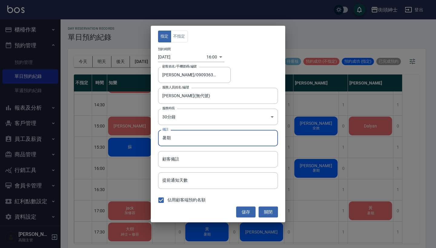
drag, startPoint x: 183, startPoint y: 142, endPoint x: 121, endPoint y: 137, distance: 61.7
click at [124, 138] on div "指定 不指定 預約時間 2025/08/15 16:00 1755244800000 顧客姓名/手機號碼/編號 哈利/0909363199 顧客姓名/手機號碼…" at bounding box center [218, 124] width 436 height 248
type input "＝"
type input "秋"
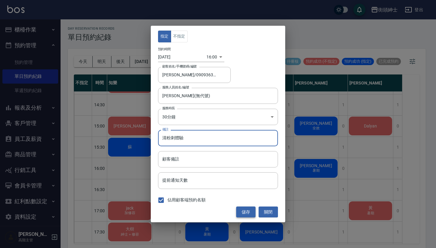
type input "清粉刺體驗"
click at [247, 209] on button "儲存" at bounding box center [245, 212] width 19 height 11
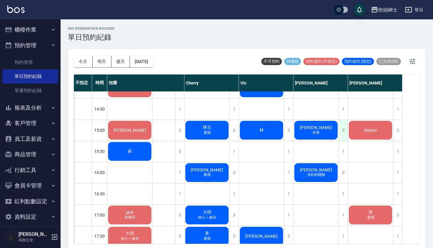
scroll to position [226, 0]
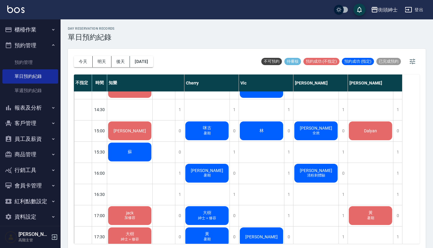
click at [152, 14] on div "Dalyan" at bounding box center [129, 3] width 45 height 21
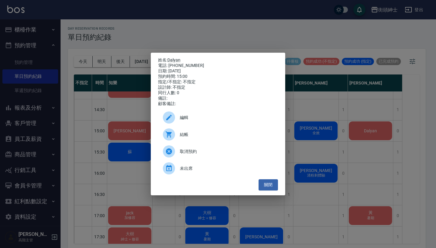
click at [335, 121] on div "姓名: Dalyan 電話: +4917649573140 日期: 2025/08/15 預約時間: 15:00 指定/不指定: 不指定 設計師: 不指定 同…" at bounding box center [218, 124] width 436 height 248
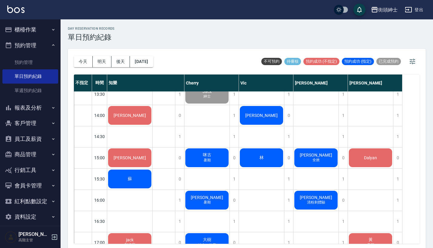
scroll to position [201, 0]
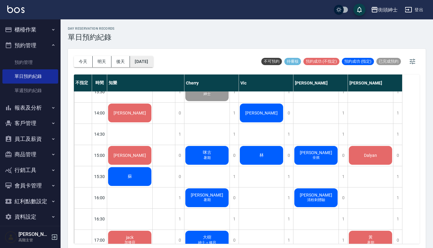
click at [153, 62] on button "[DATE]" at bounding box center [141, 61] width 23 height 11
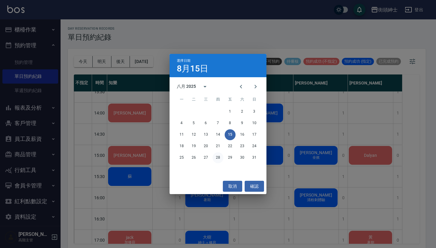
click at [222, 158] on button "28" at bounding box center [218, 157] width 11 height 11
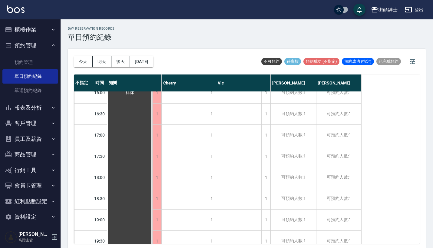
scroll to position [326, 0]
click at [209, 176] on div "1" at bounding box center [211, 179] width 9 height 21
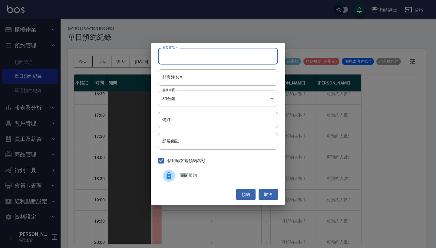
paste input "迪咕 0900453838"
type input "迪咕 0900453838"
paste input "迪咕 0900453838"
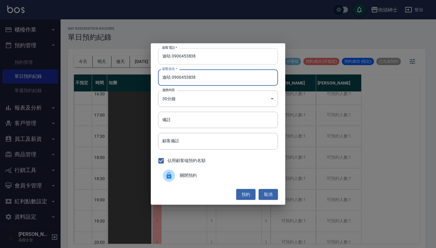
type input "迪咕 0900453838"
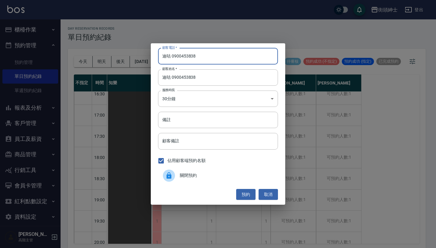
drag, startPoint x: 171, startPoint y: 58, endPoint x: 108, endPoint y: 53, distance: 63.2
click at [108, 53] on div "顧客電話   * 迪咕 0900453838 顧客電話   * 顧客姓名   * 迪咕 0900453838 顧客姓名   * 服務時長 30分鐘 1 服務時…" at bounding box center [218, 124] width 436 height 248
type input "0900453838"
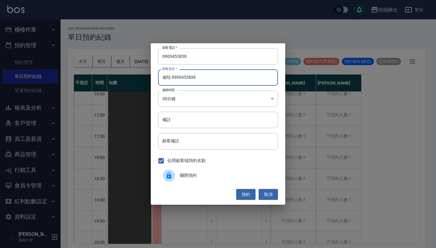
drag, startPoint x: 200, startPoint y: 78, endPoint x: 171, endPoint y: 79, distance: 29.1
click at [170, 79] on input "迪咕 0900453838" at bounding box center [218, 77] width 120 height 16
type input "迪咕"
click at [190, 123] on input "備註" at bounding box center [218, 120] width 120 height 16
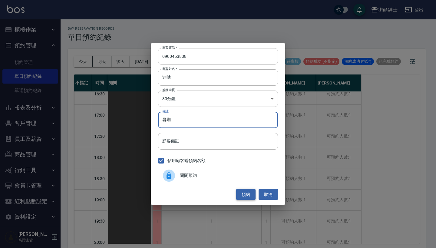
type input "暑期"
click at [244, 194] on button "預約" at bounding box center [245, 194] width 19 height 11
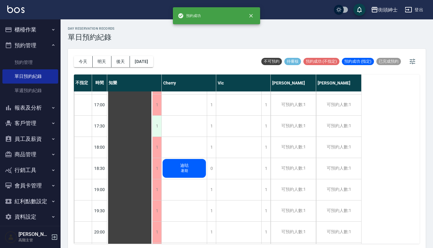
scroll to position [280, 0]
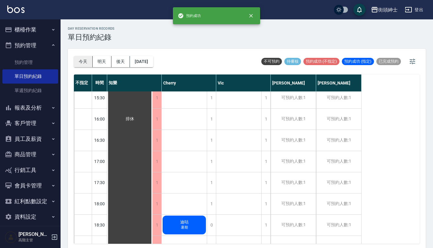
click at [86, 62] on button "今天" at bounding box center [83, 61] width 19 height 11
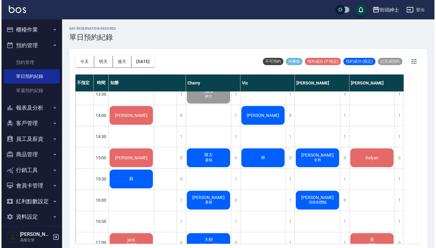
scroll to position [200, 0]
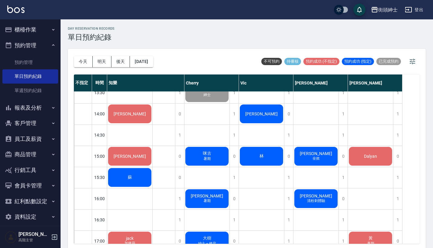
click at [125, 39] on div "[PERSON_NAME]" at bounding box center [129, 29] width 45 height 21
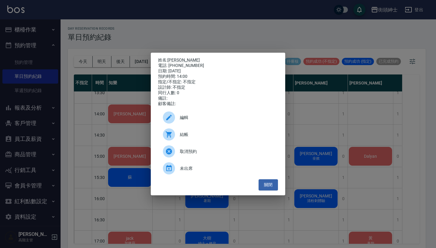
click at [205, 141] on div "結帳" at bounding box center [218, 134] width 120 height 17
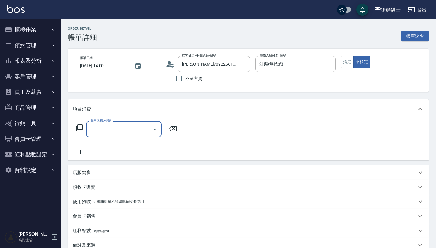
click at [130, 127] on input "服務名稱/代號" at bounding box center [119, 129] width 61 height 11
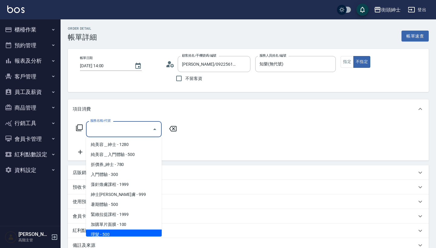
click at [142, 230] on span "理髮 - 500" at bounding box center [124, 235] width 76 height 10
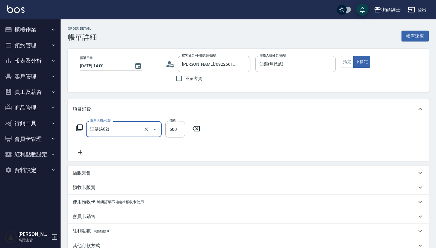
type input "理髮(A02)"
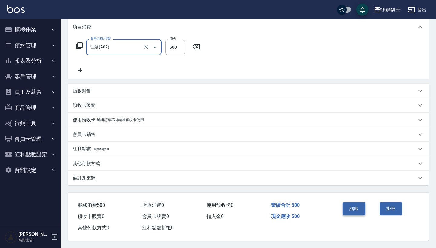
scroll to position [85, 0]
click at [358, 205] on button "結帳" at bounding box center [354, 208] width 23 height 13
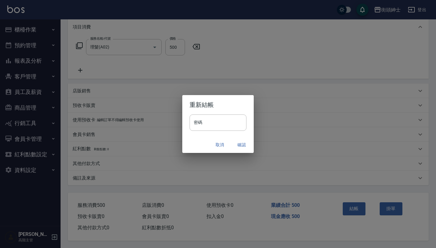
click at [245, 143] on button "確認" at bounding box center [241, 144] width 19 height 11
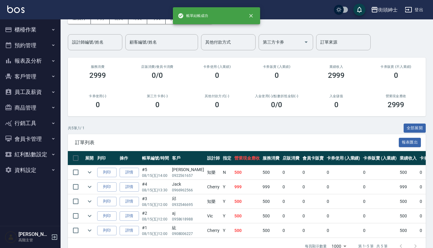
scroll to position [37, 0]
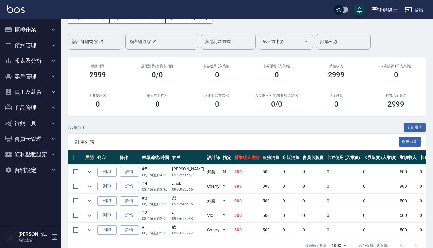
click at [31, 43] on button "預約管理" at bounding box center [30, 46] width 56 height 16
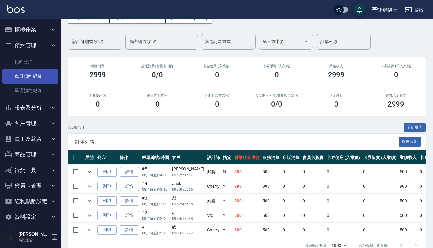
click at [42, 74] on link "單日預約紀錄" at bounding box center [30, 76] width 56 height 14
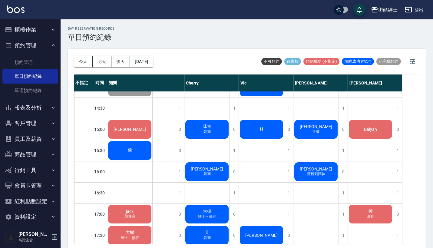
scroll to position [228, 0]
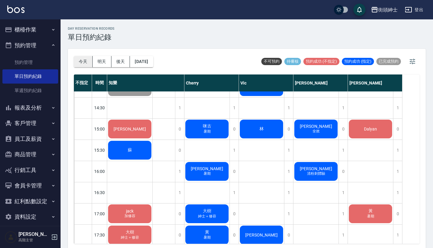
click at [88, 62] on button "今天" at bounding box center [83, 61] width 19 height 11
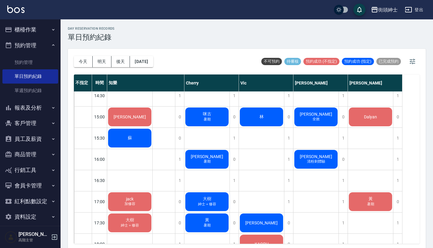
scroll to position [250, 0]
